Goal: Task Accomplishment & Management: Use online tool/utility

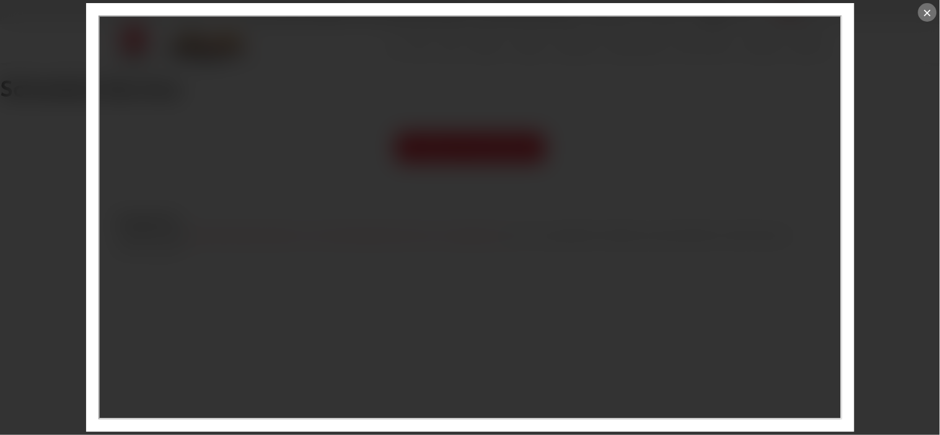
click at [929, 12] on div "×" at bounding box center [927, 12] width 19 height 19
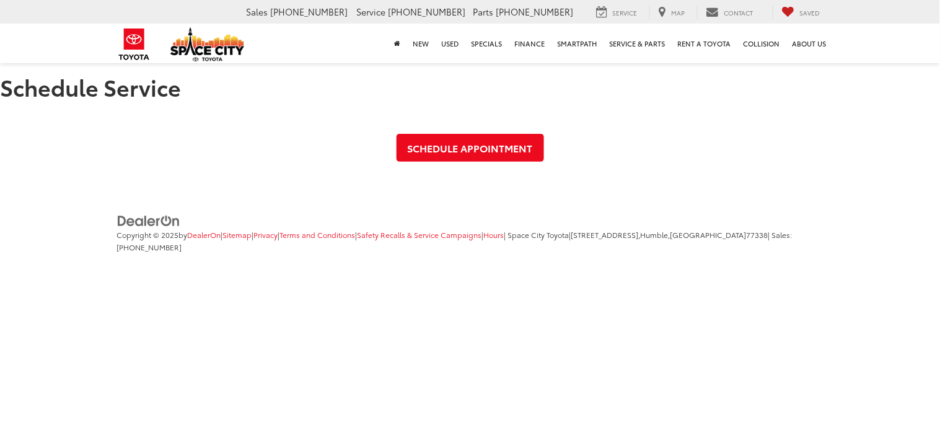
click at [927, 12] on div "Space City Toyota Sales 346-595-7870 Service 346-595-7898 Parts 346-595-7893 19…" at bounding box center [470, 12] width 940 height 24
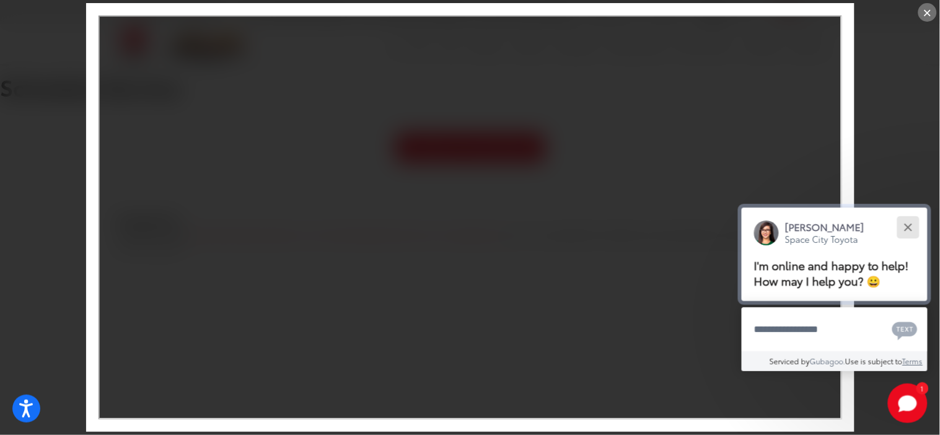
click at [909, 227] on button "Close" at bounding box center [908, 227] width 27 height 27
